Goal: Task Accomplishment & Management: Use online tool/utility

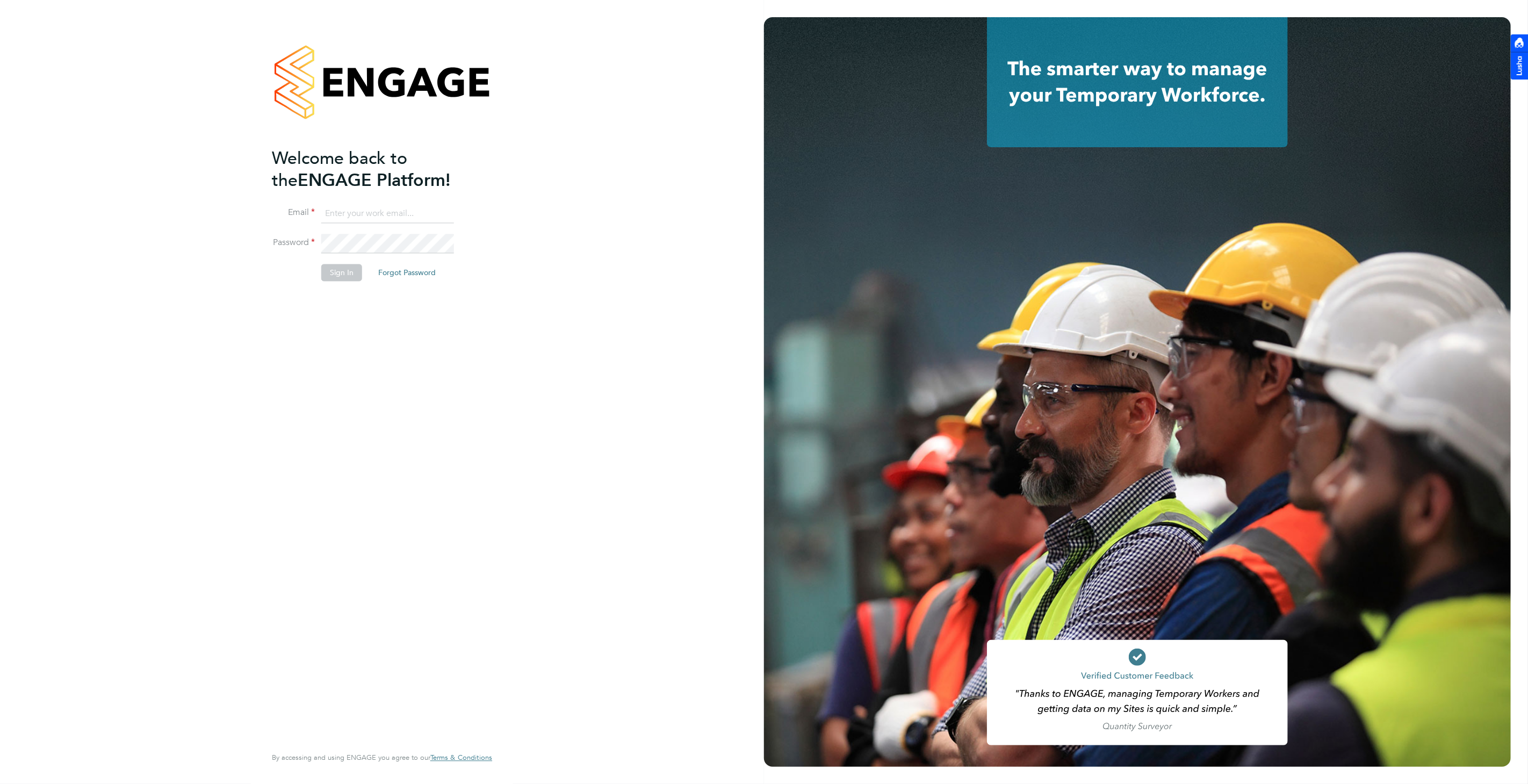
type input "[PERSON_NAME][EMAIL_ADDRESS][PERSON_NAME][DOMAIN_NAME]"
click at [345, 282] on li "Sign In Forgot Password" at bounding box center [376, 278] width 209 height 28
click at [343, 275] on button "Sign In" at bounding box center [342, 272] width 41 height 17
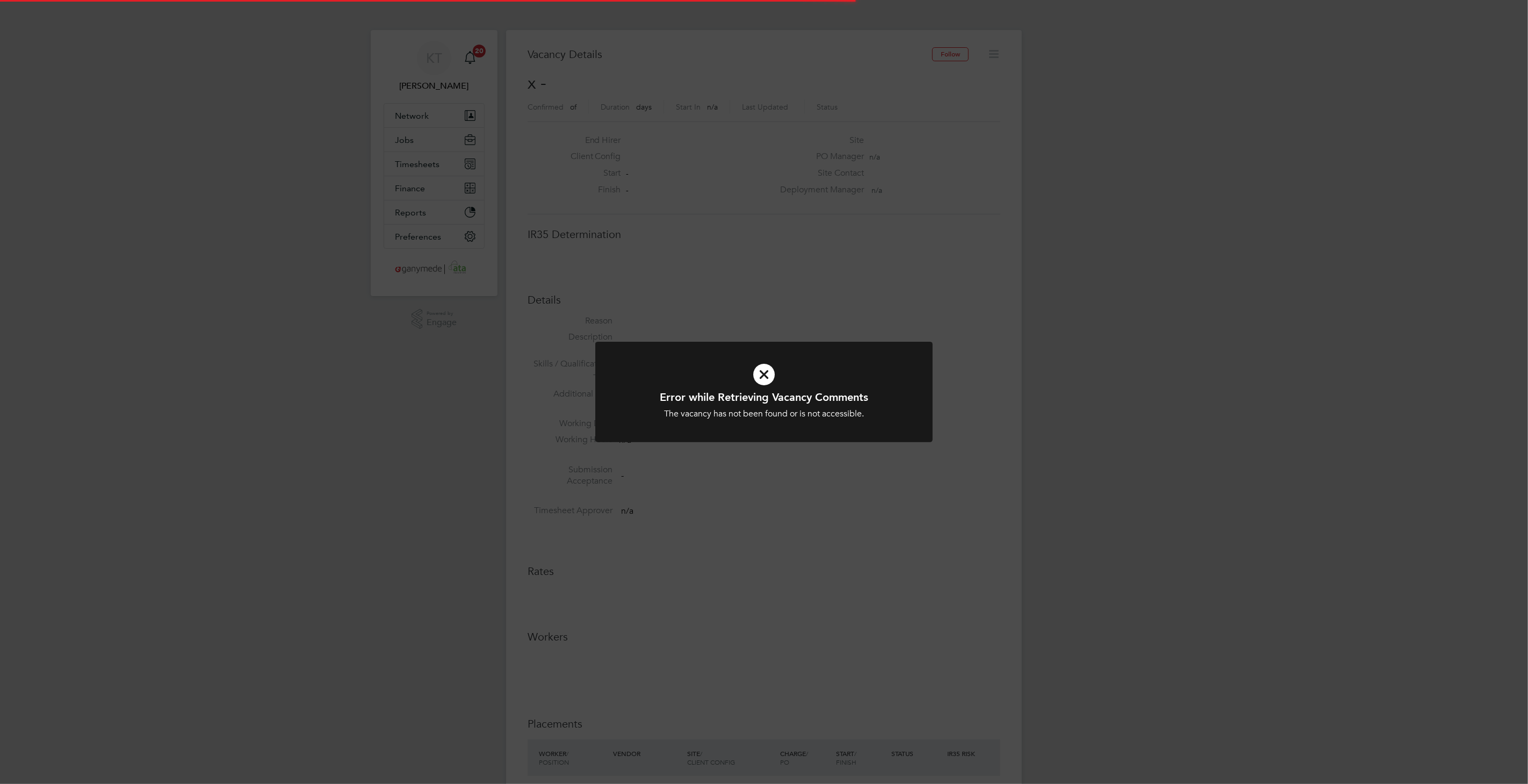
scroll to position [17, 231]
click at [760, 379] on icon at bounding box center [764, 374] width 279 height 42
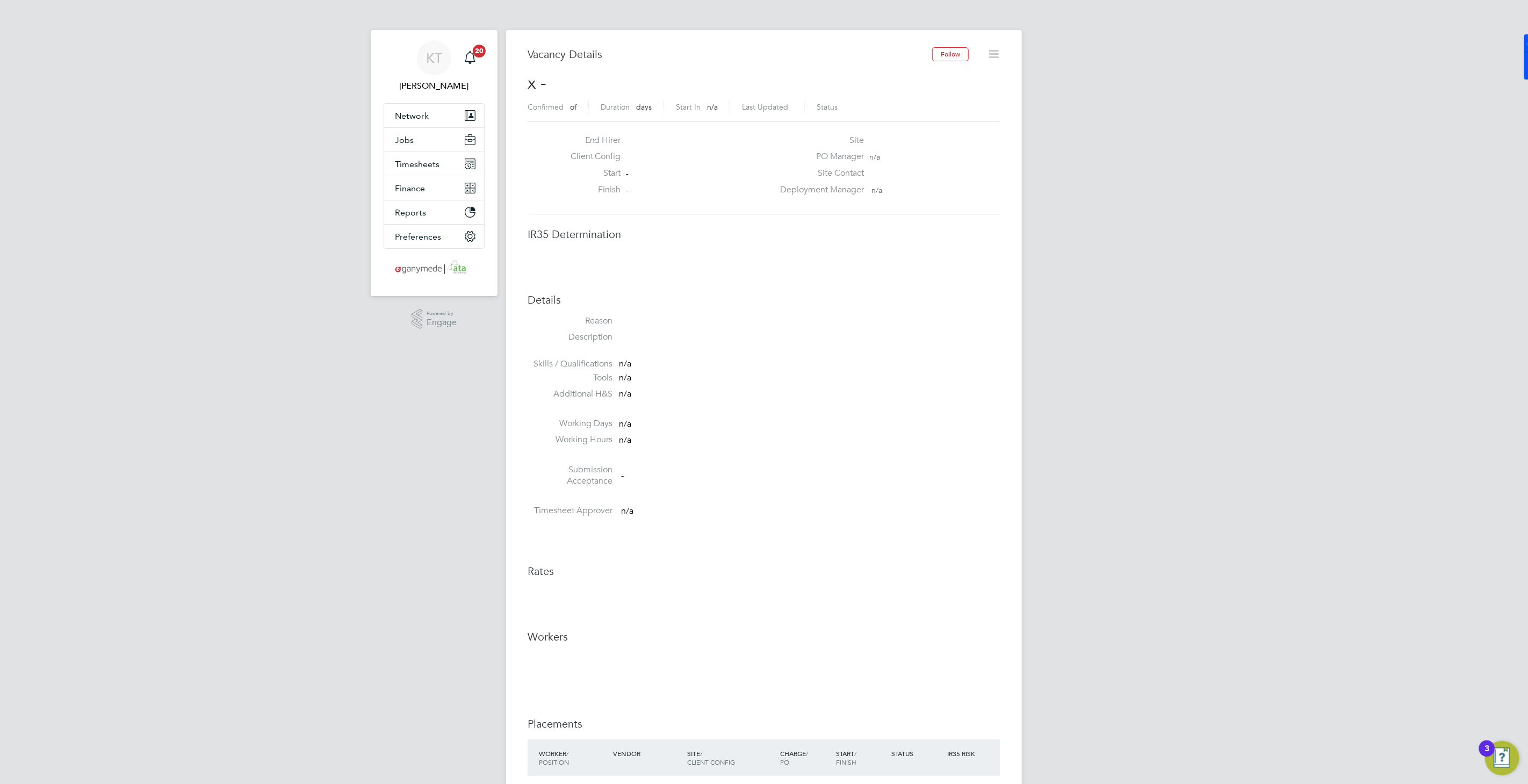
click at [776, 450] on li at bounding box center [763, 457] width 473 height 14
click at [413, 140] on button "Jobs" at bounding box center [434, 140] width 100 height 24
click at [425, 198] on link "Placements" at bounding box center [417, 196] width 44 height 10
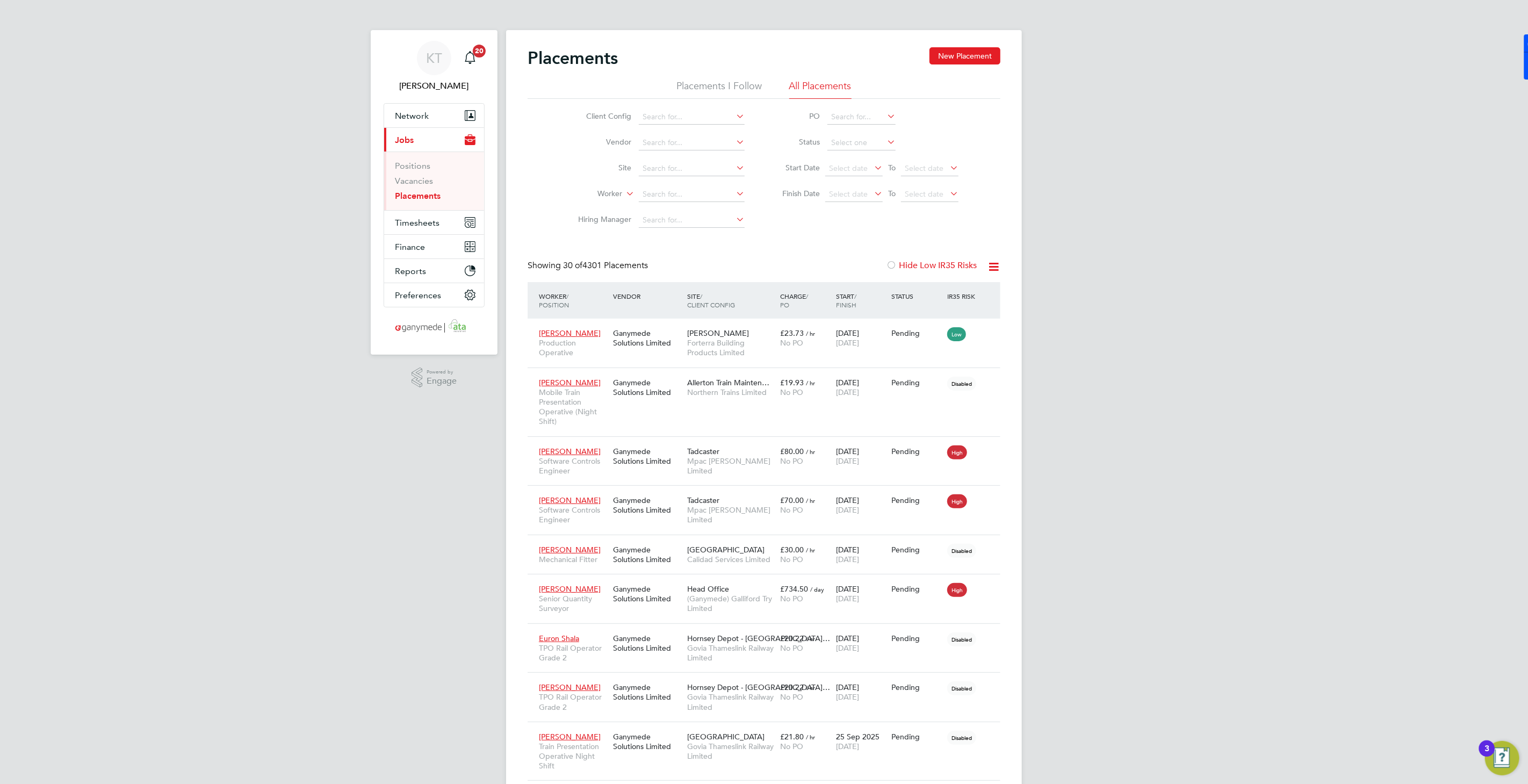
click at [425, 197] on link "Placements" at bounding box center [418, 196] width 46 height 10
click at [416, 182] on link "Vacancies" at bounding box center [414, 180] width 38 height 10
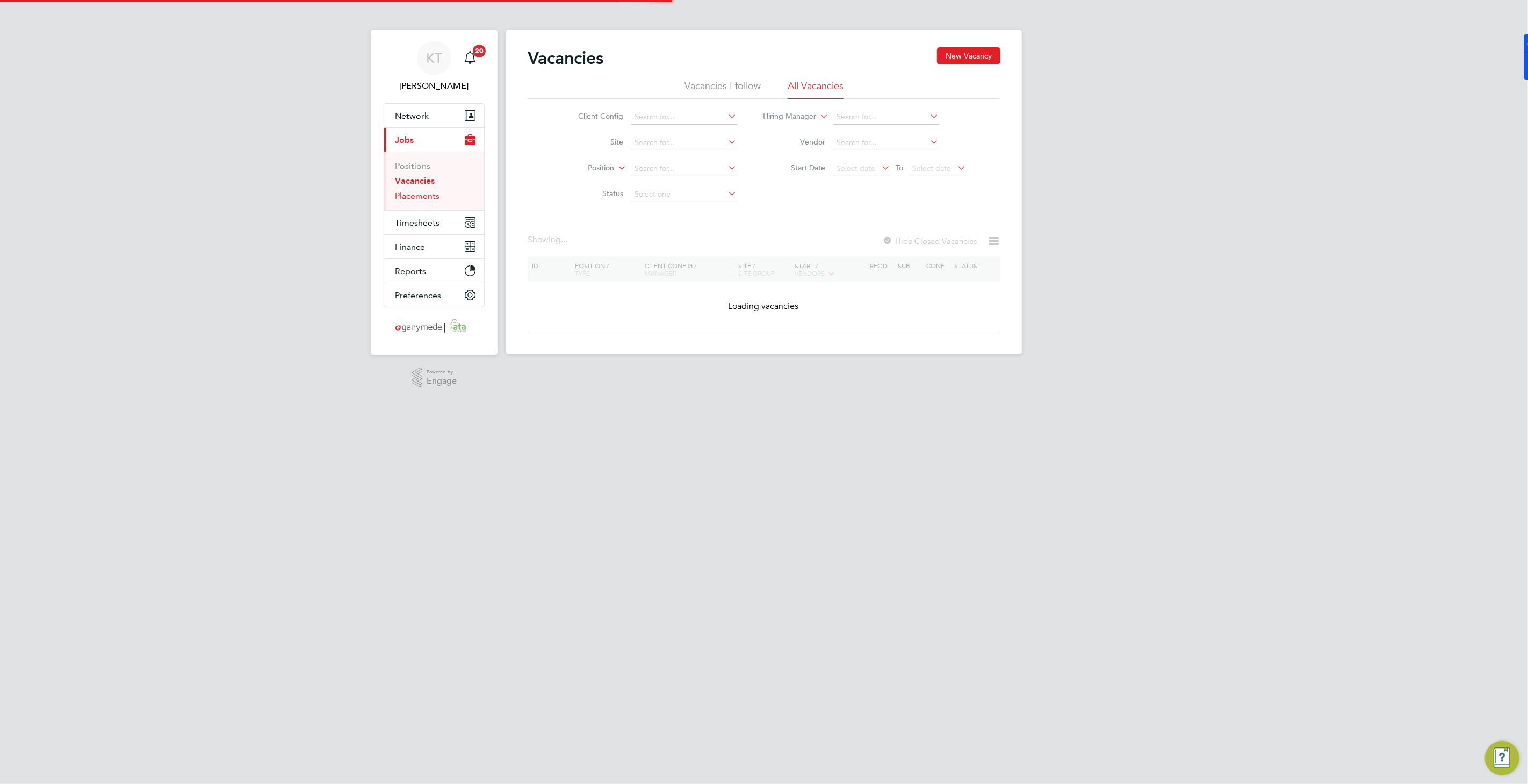
click at [415, 192] on link "Placements" at bounding box center [417, 196] width 44 height 10
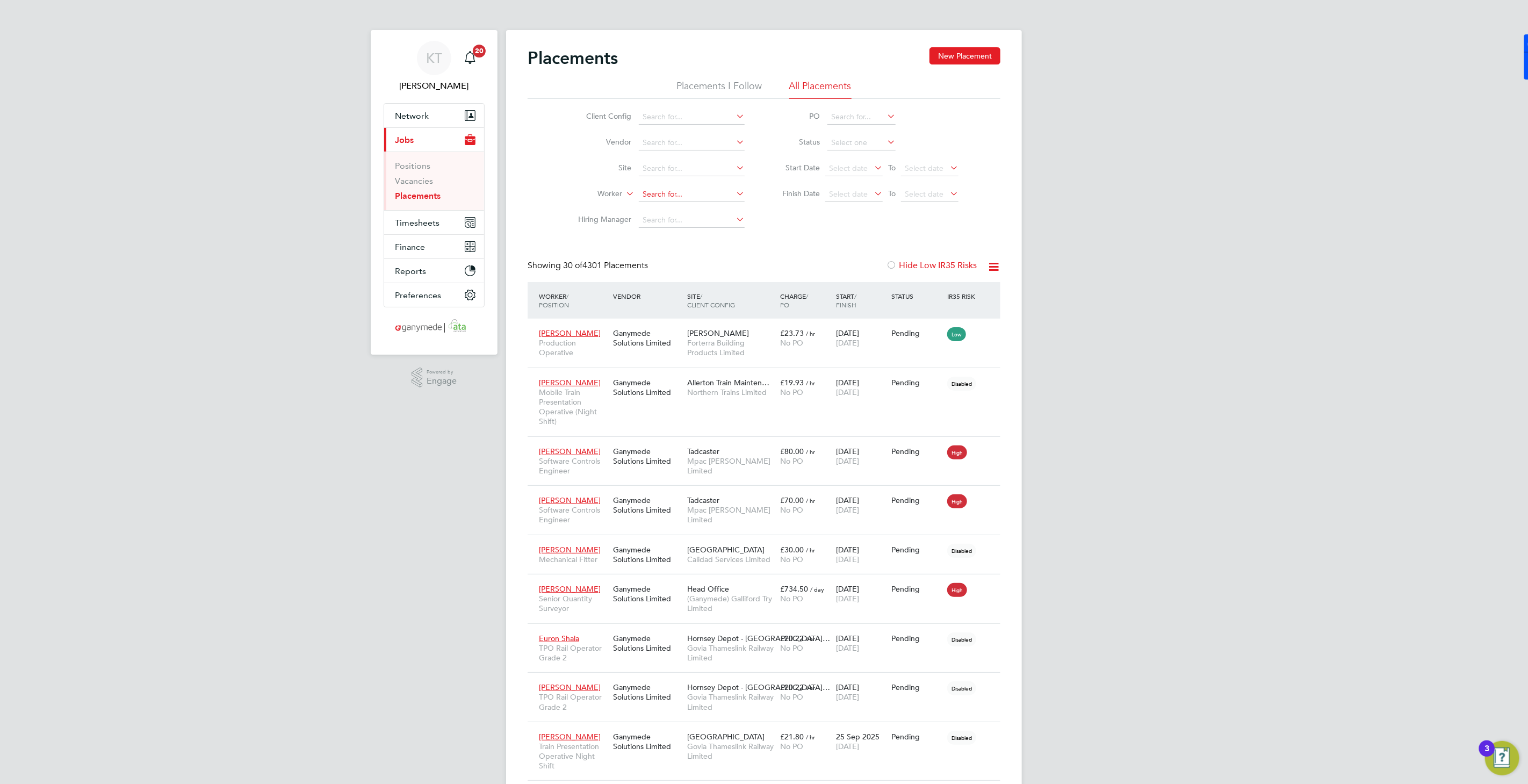
click at [648, 192] on input at bounding box center [692, 194] width 106 height 15
click at [674, 250] on li "Shaun Jones" at bounding box center [705, 252] width 133 height 14
type input "Shaun Jones"
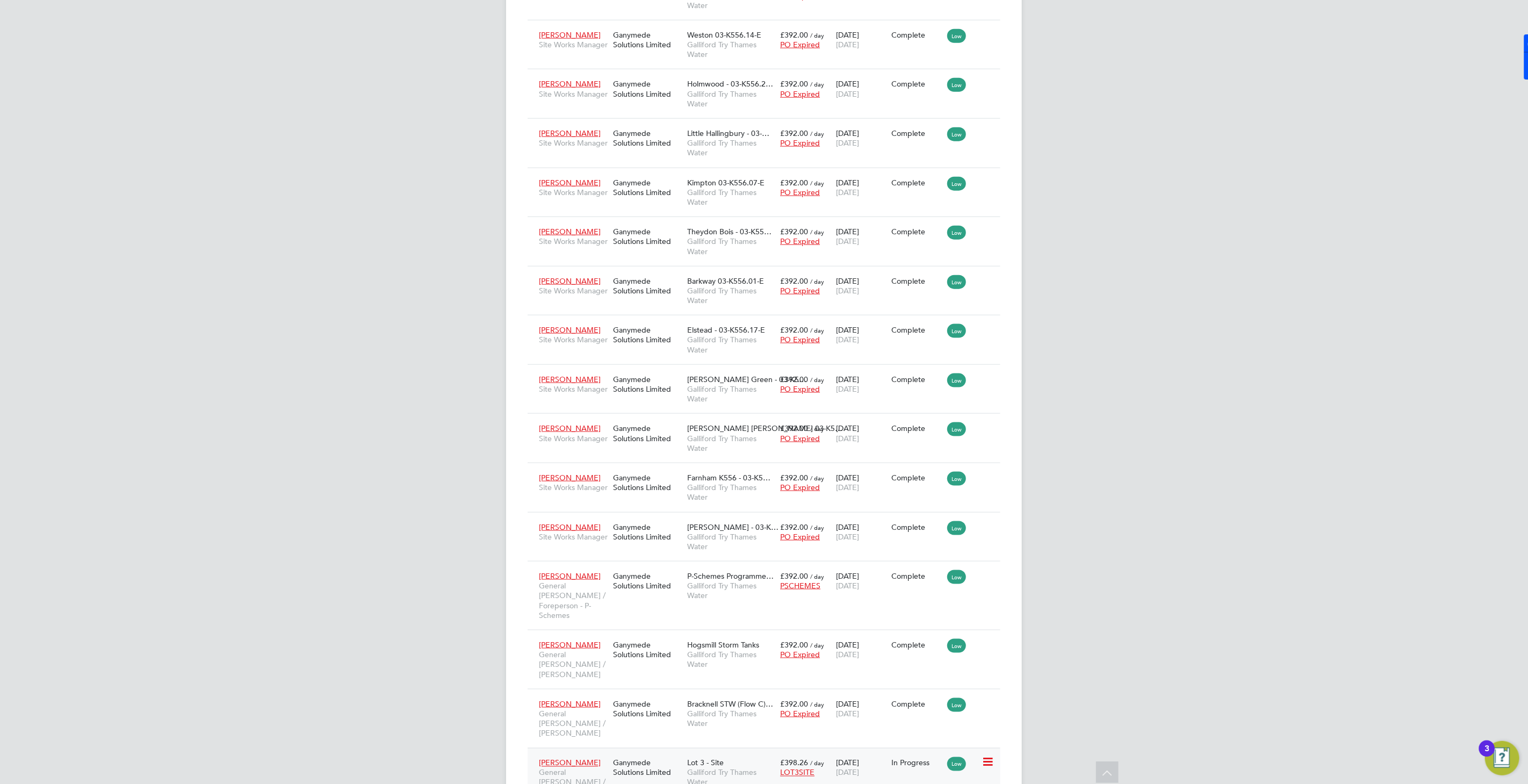
click at [699, 767] on span "Galliford Try Thames Water" at bounding box center [731, 777] width 88 height 20
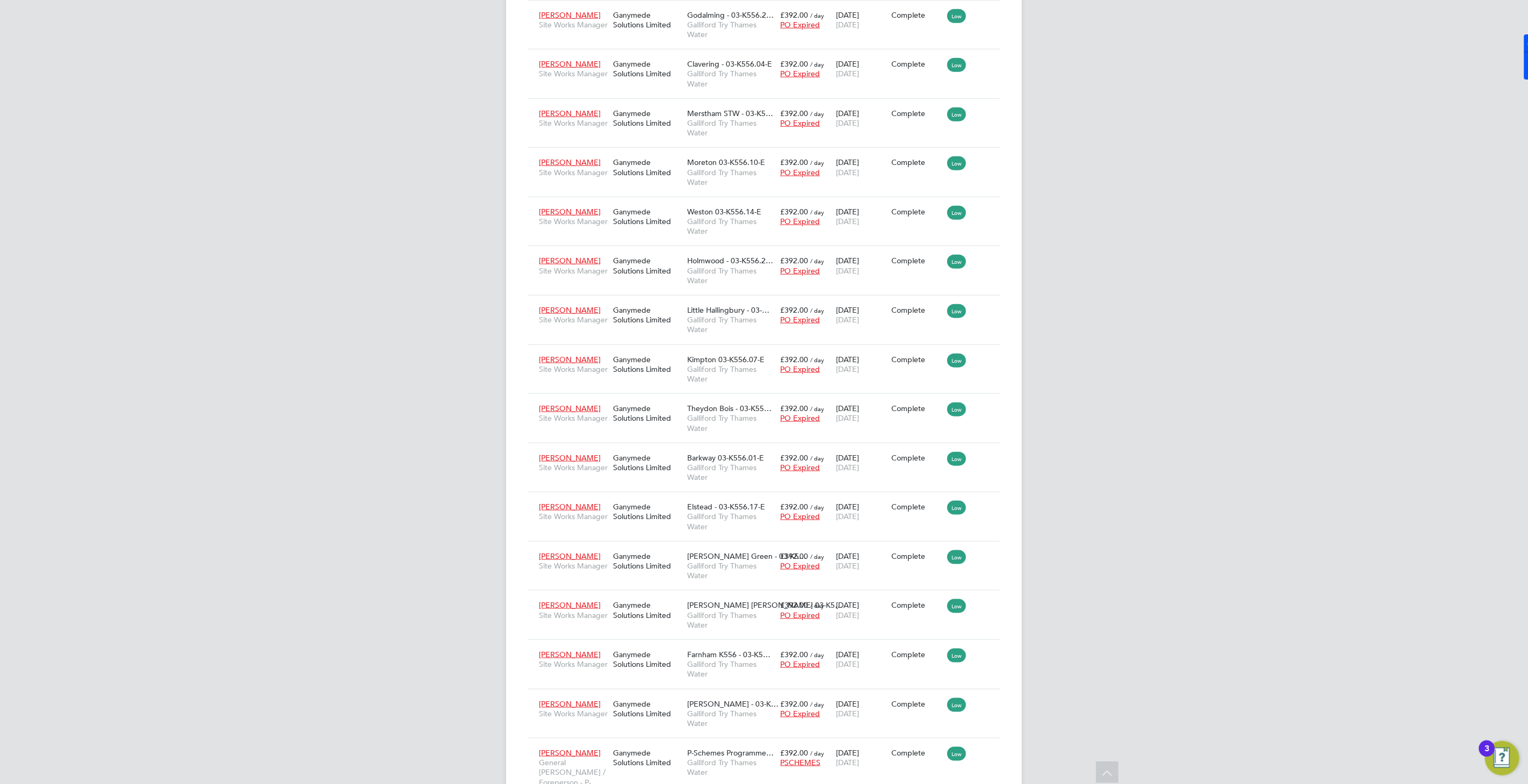
scroll to position [728, 0]
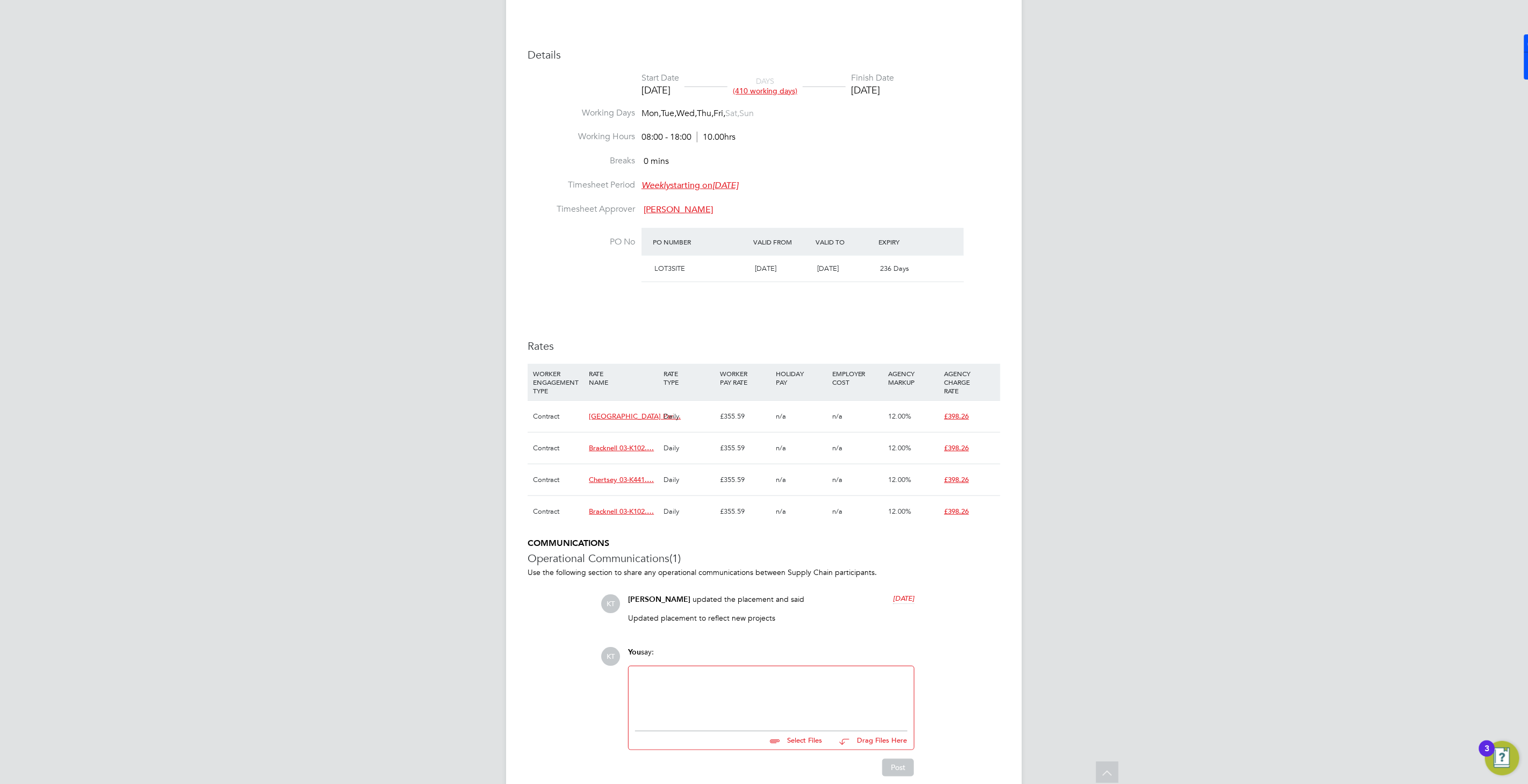
click at [623, 479] on span "Chertsey 03-K441.…" at bounding box center [622, 479] width 65 height 9
drag, startPoint x: 755, startPoint y: 502, endPoint x: 620, endPoint y: 502, distance: 135.0
click at [620, 502] on div "Chertsey 03-K441.01-C 9200044138P" at bounding box center [687, 503] width 139 height 9
copy span "Chertsey 03-K441.01-C 9200044138P"
